Goal: Check status

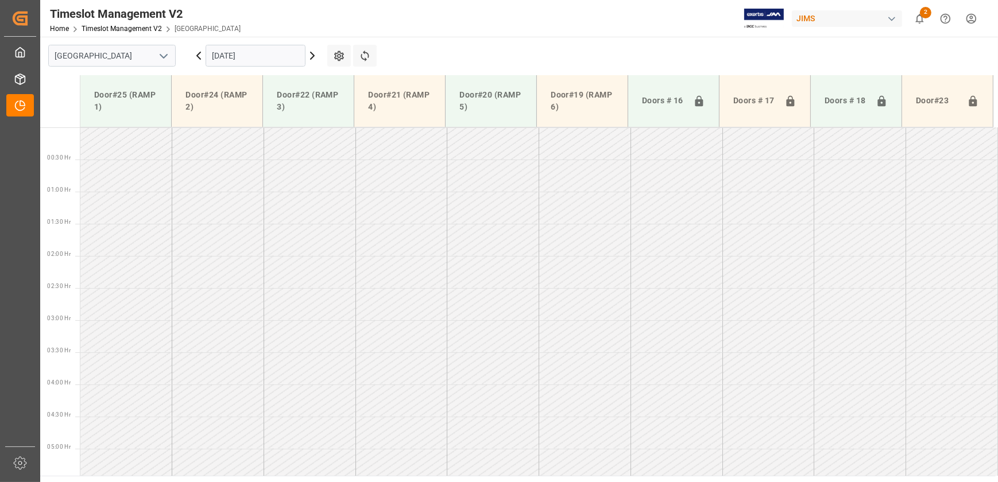
scroll to position [241, 0]
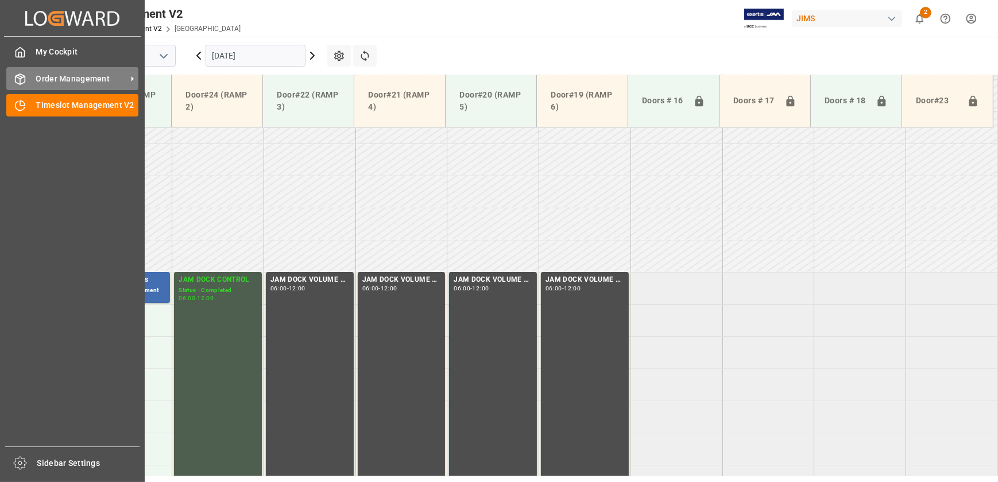
click at [31, 82] on div "Order Management Order Management" at bounding box center [72, 78] width 132 height 22
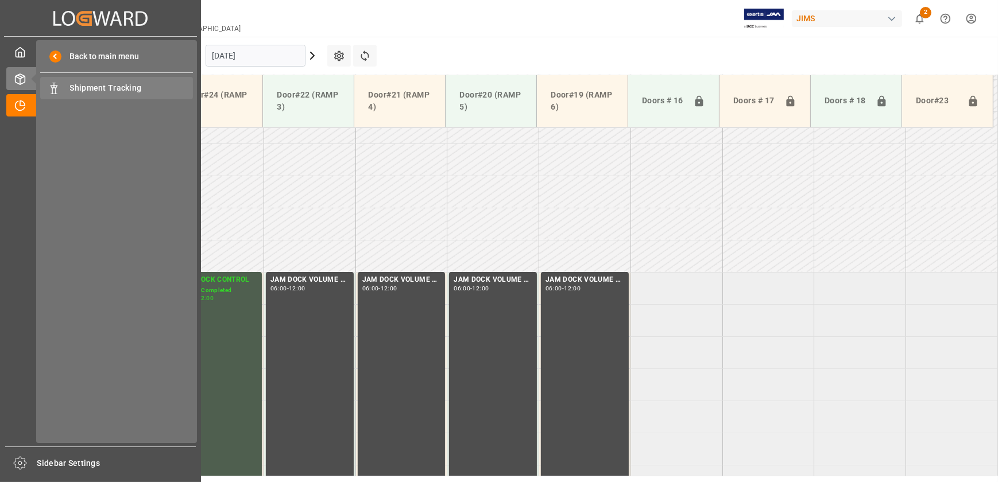
click at [96, 86] on span "Shipment Tracking" at bounding box center [131, 88] width 123 height 12
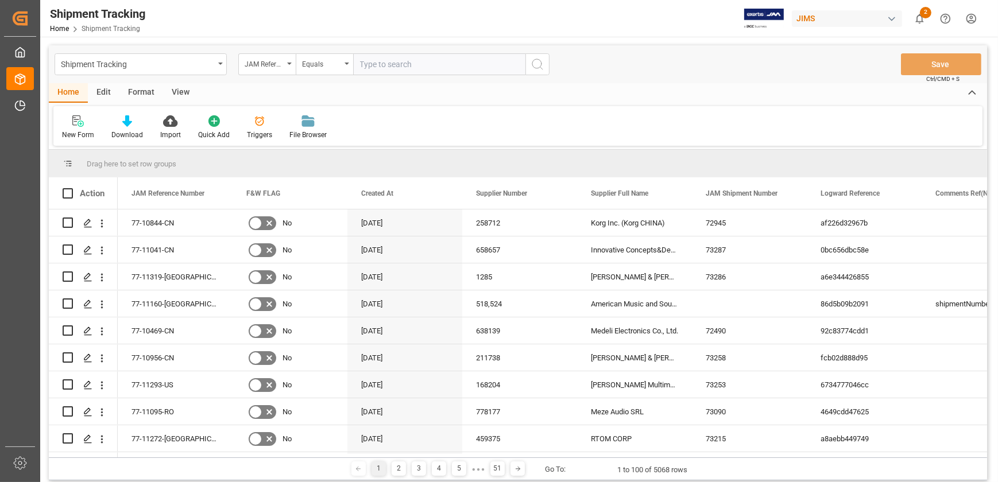
type input "77-11289-[GEOGRAPHIC_DATA]"
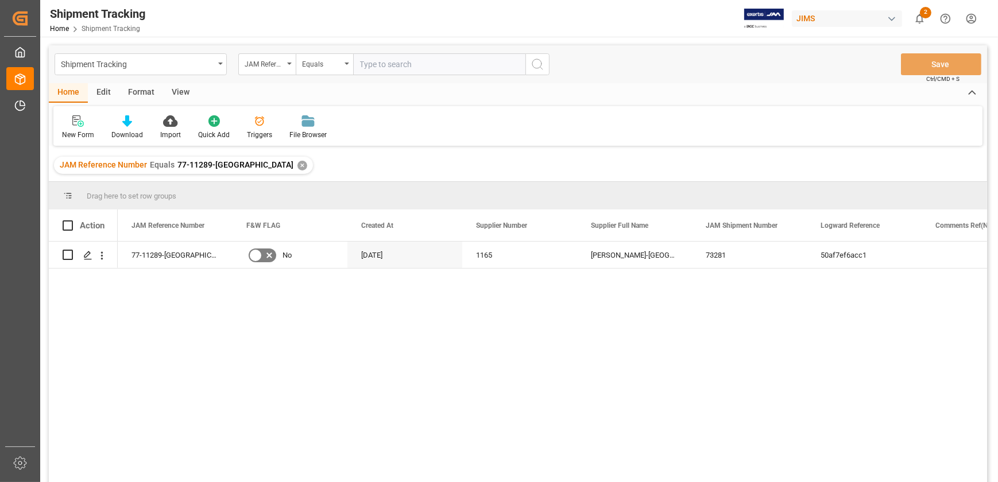
click at [297, 165] on div "✕" at bounding box center [302, 166] width 10 height 10
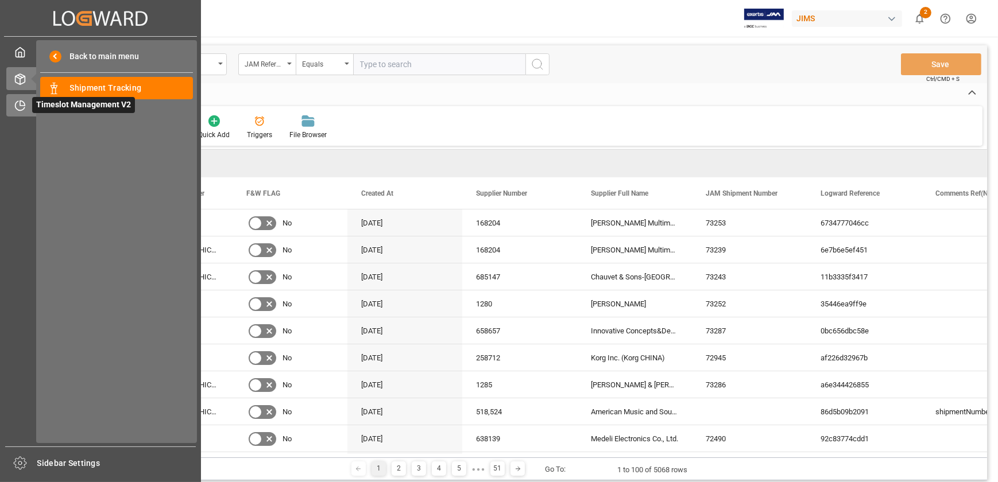
click at [17, 102] on icon at bounding box center [19, 105] width 11 height 11
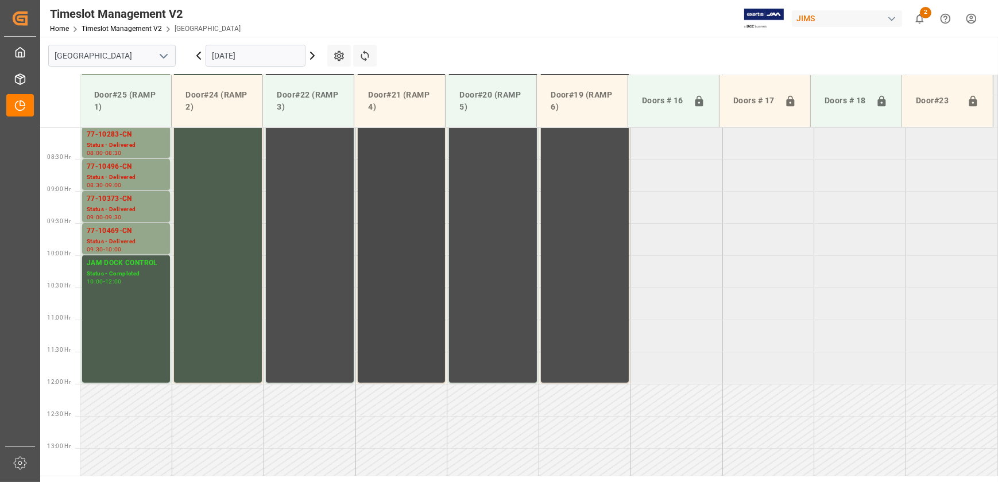
scroll to position [306, 0]
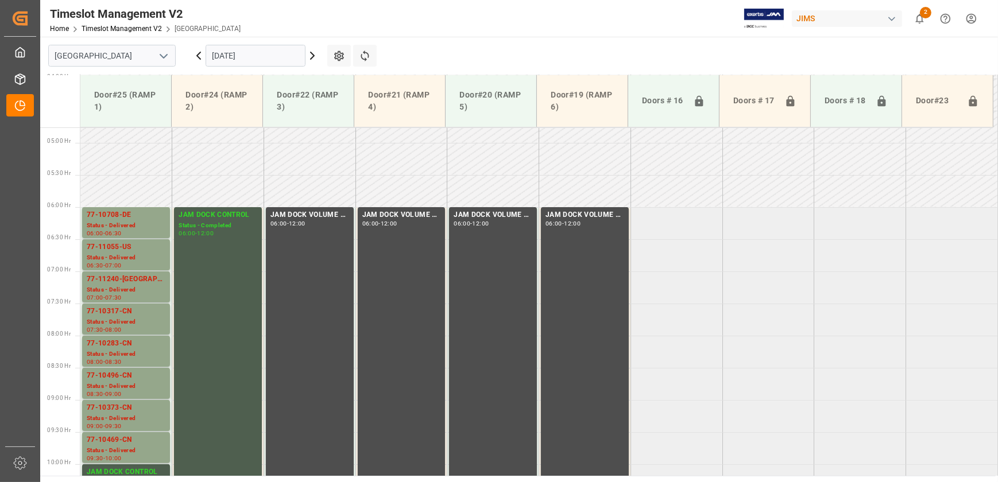
click at [311, 53] on icon at bounding box center [312, 56] width 14 height 14
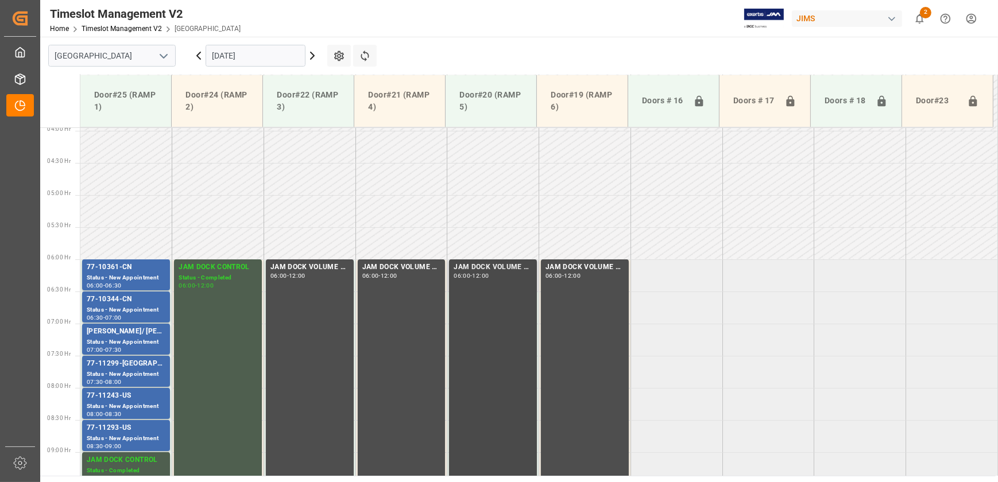
scroll to position [358, 0]
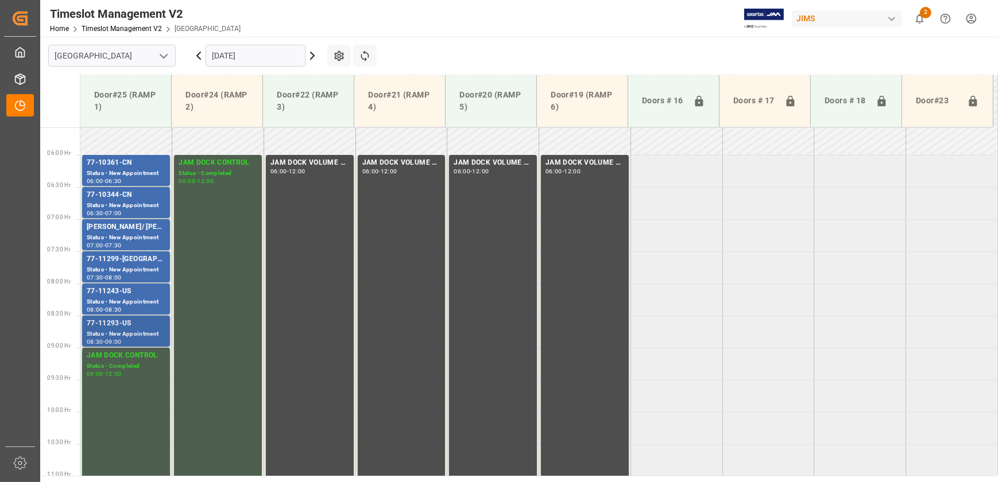
click at [109, 337] on div "Status - New Appointment" at bounding box center [126, 335] width 79 height 10
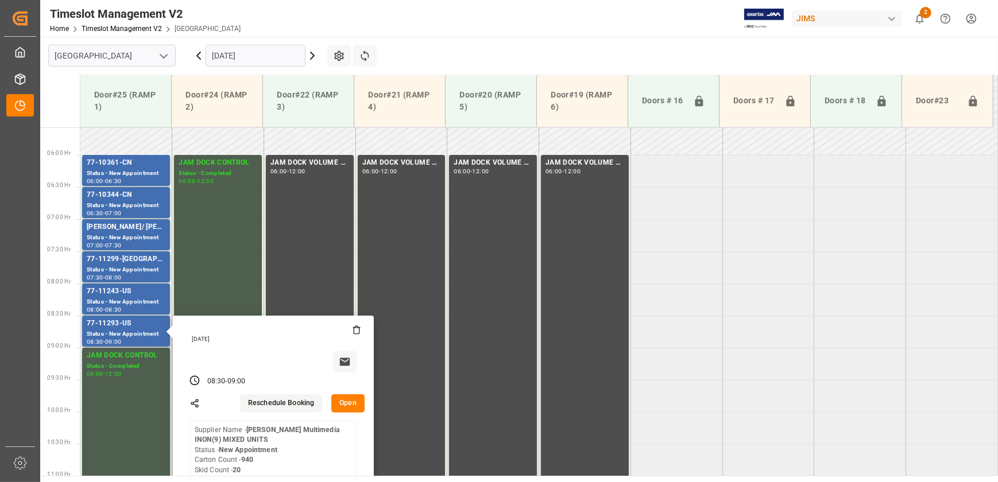
click at [350, 407] on button "Open" at bounding box center [347, 403] width 33 height 18
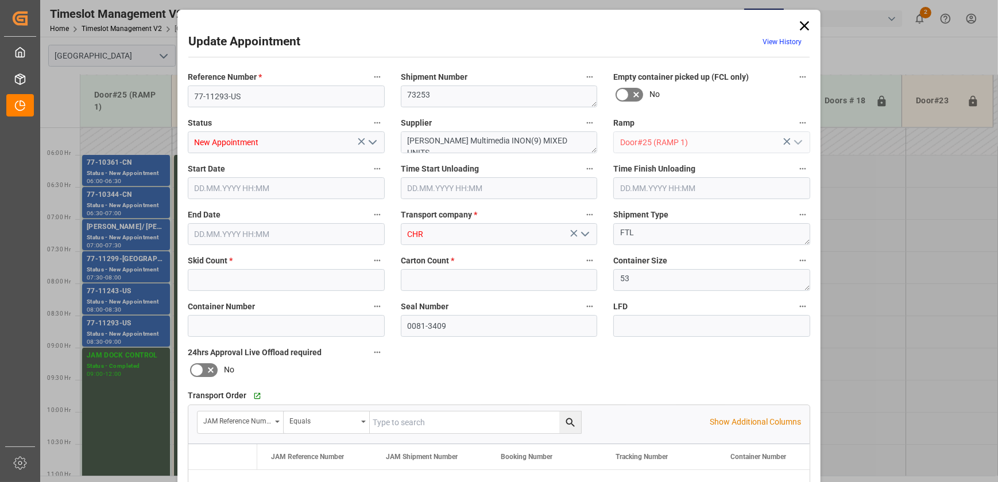
type input "20"
type input "940"
type input "[DATE] 08:30"
type input "[DATE] 09:00"
type input "[DATE] 13:24"
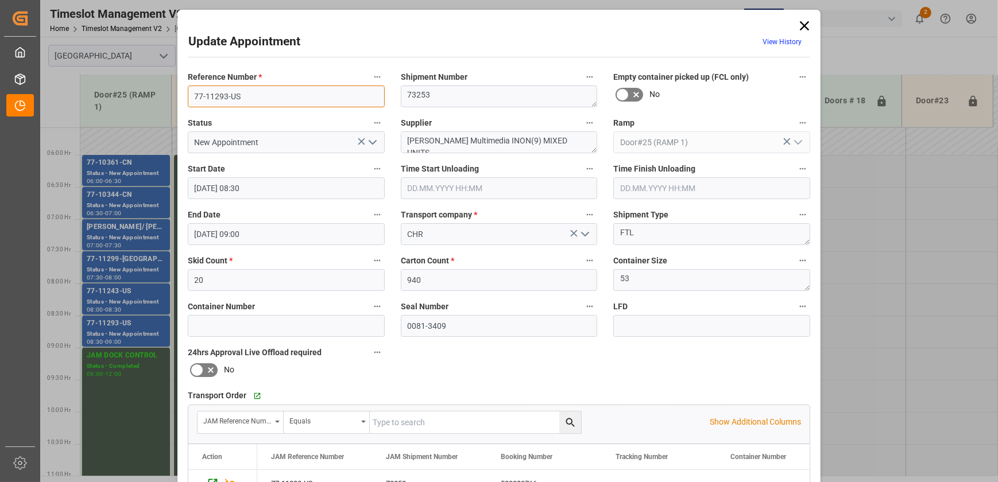
click at [274, 92] on input "77-11293-US" at bounding box center [286, 97] width 197 height 22
click at [416, 138] on textarea "[PERSON_NAME] Multimedia INON(9) MIXED UNITS" at bounding box center [499, 142] width 197 height 22
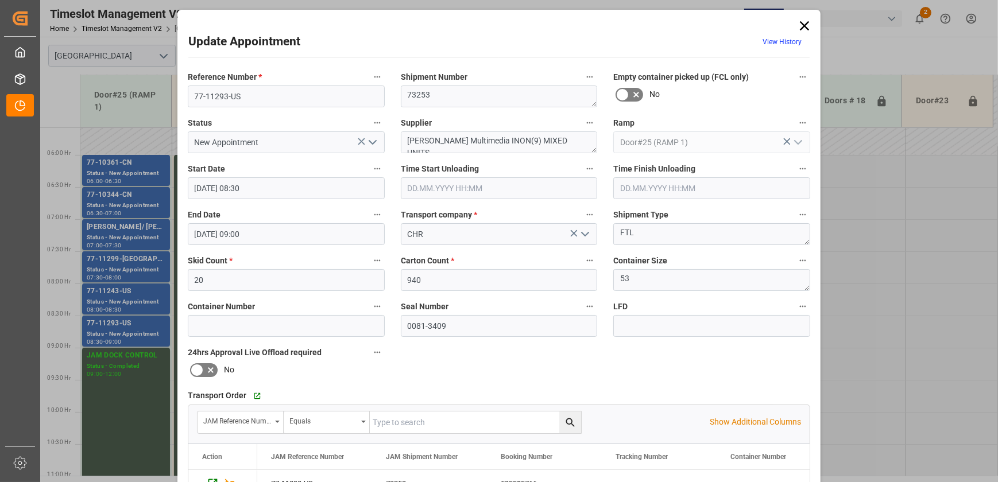
click at [805, 24] on icon at bounding box center [804, 26] width 16 height 16
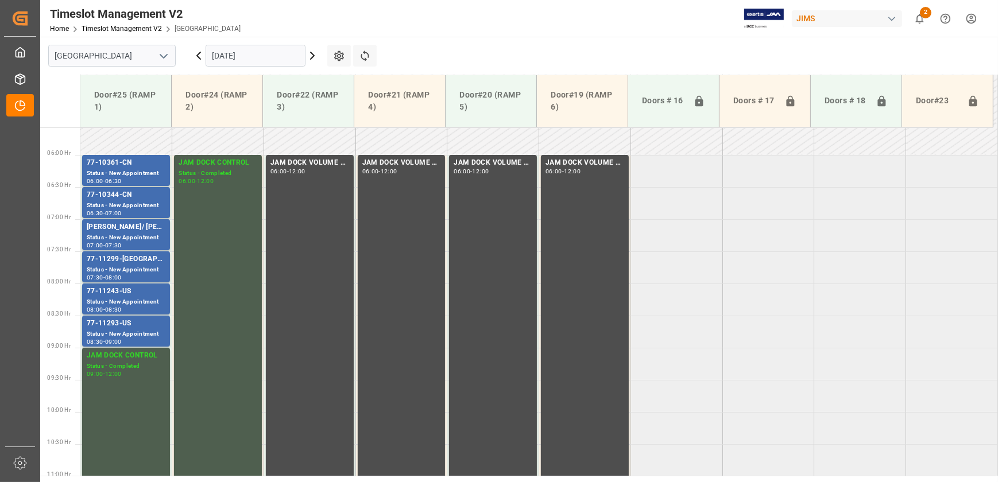
click at [312, 52] on icon at bounding box center [312, 56] width 14 height 14
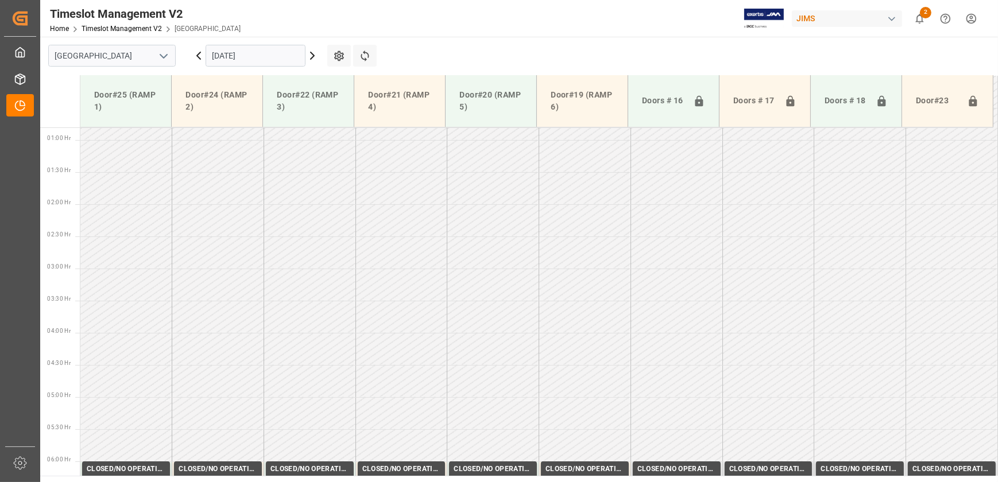
scroll to position [212, 0]
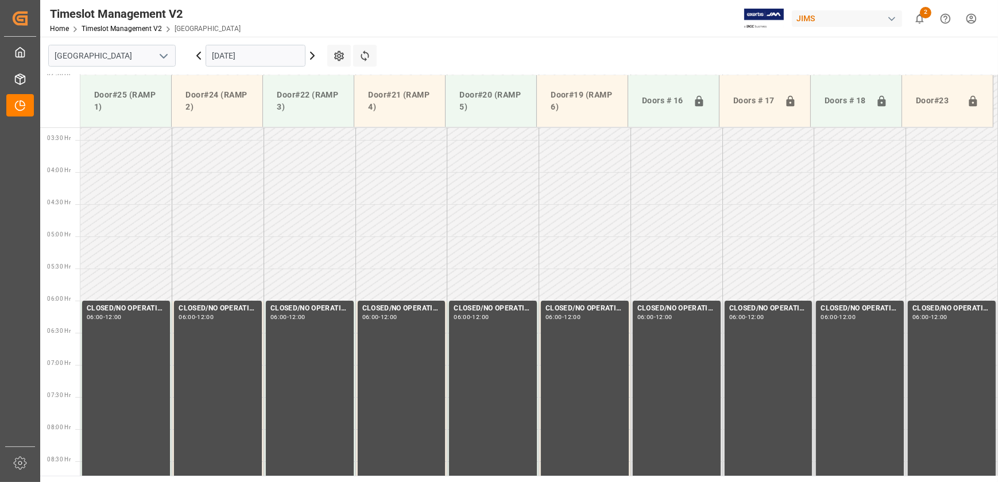
click at [316, 55] on icon at bounding box center [312, 56] width 14 height 14
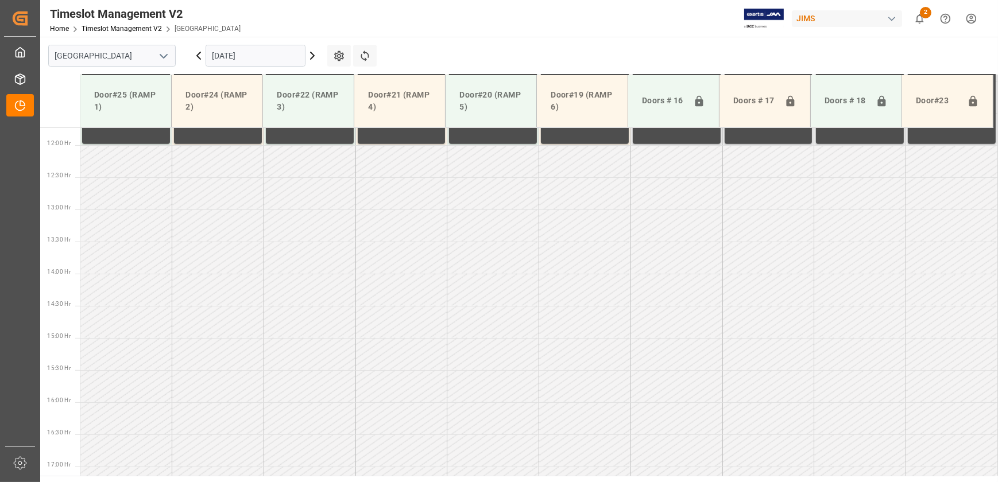
scroll to position [776, 0]
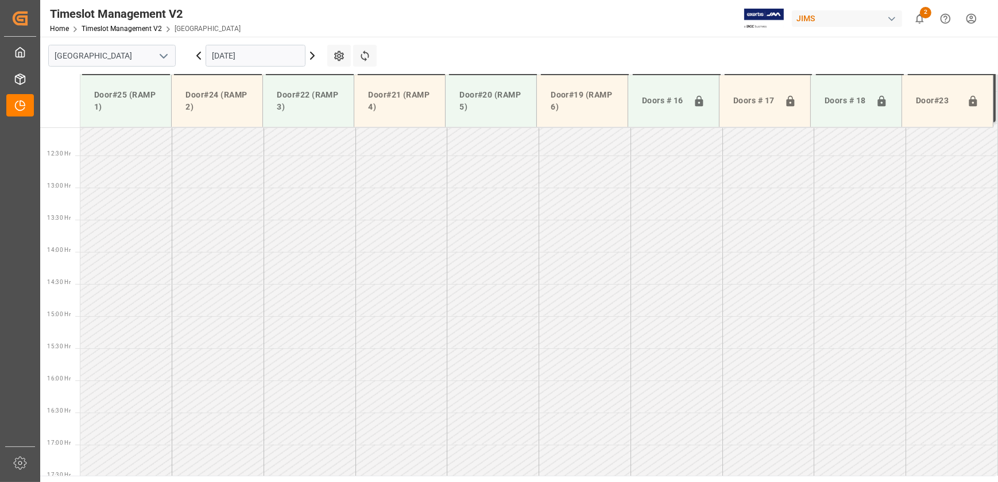
click at [316, 55] on icon at bounding box center [312, 56] width 14 height 14
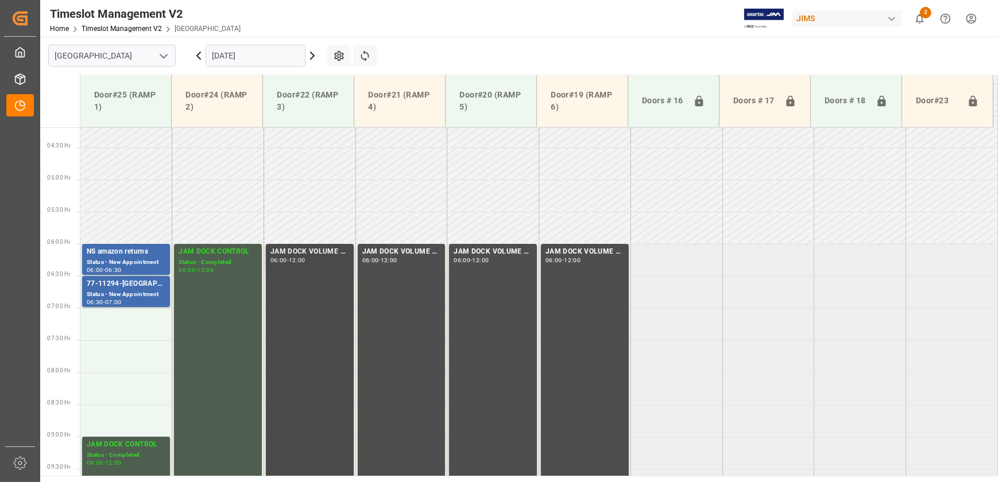
scroll to position [254, 0]
